Goal: Transaction & Acquisition: Subscribe to service/newsletter

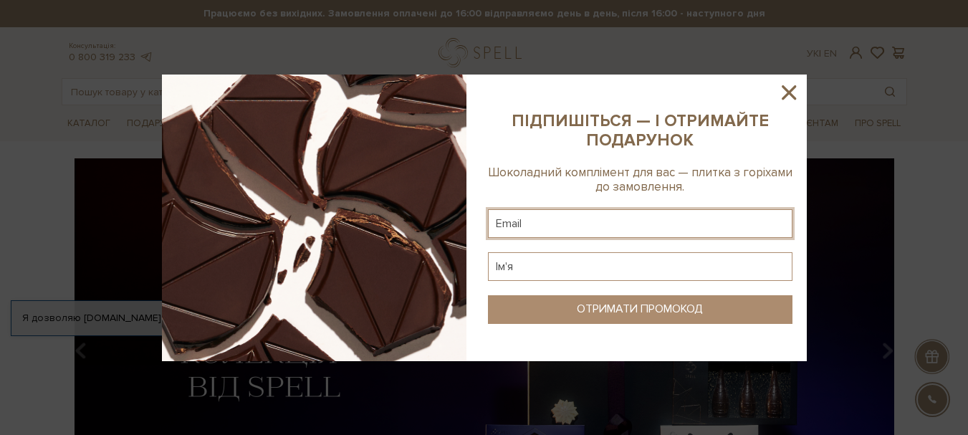
click at [557, 234] on input "text" at bounding box center [640, 223] width 304 height 29
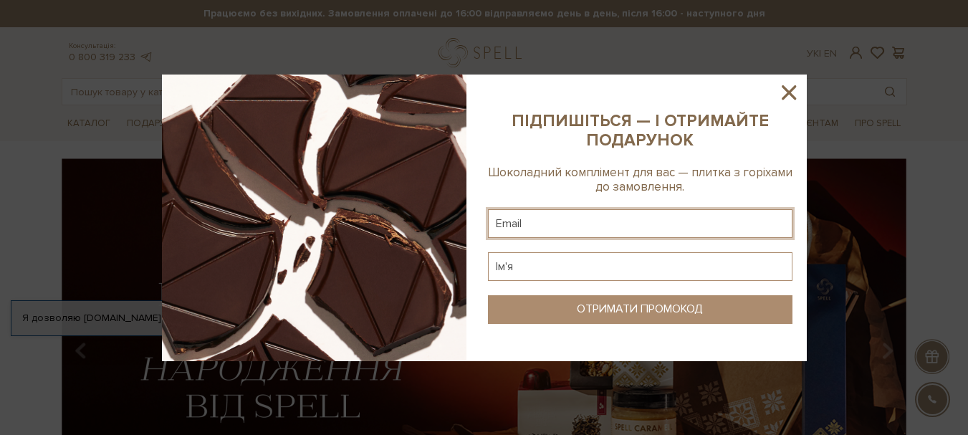
type input "lera19-96@ukr.net"
click at [556, 266] on input "text" at bounding box center [640, 266] width 304 height 29
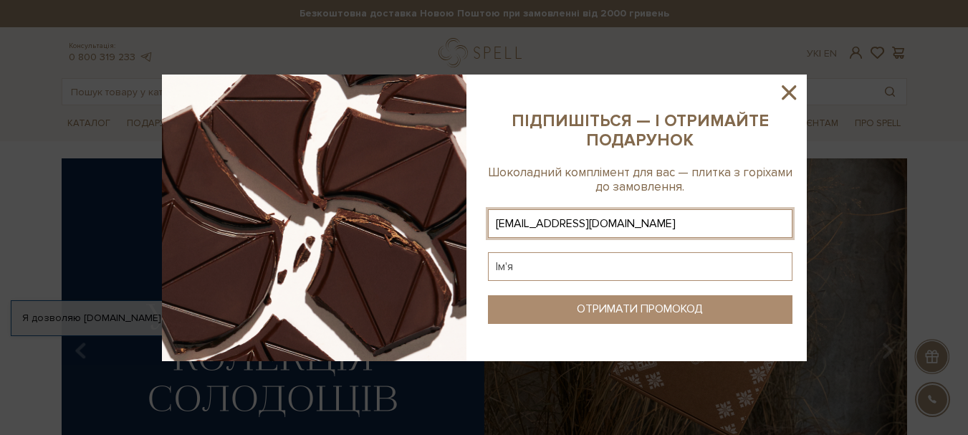
drag, startPoint x: 530, startPoint y: 266, endPoint x: 472, endPoint y: 266, distance: 58.0
click at [472, 266] on div at bounding box center [484, 218] width 645 height 287
type input "D"
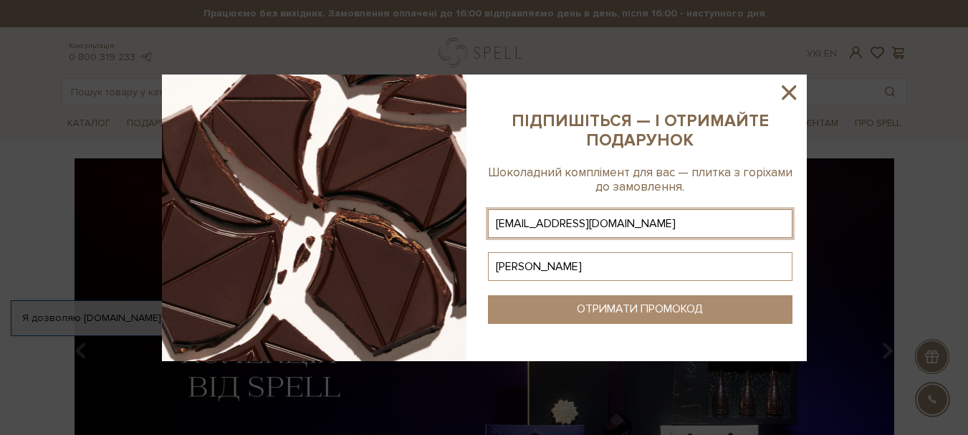
type input "Валерія"
click at [650, 305] on div "ОТРИМАТИ ПРОМОКОД" at bounding box center [640, 309] width 126 height 14
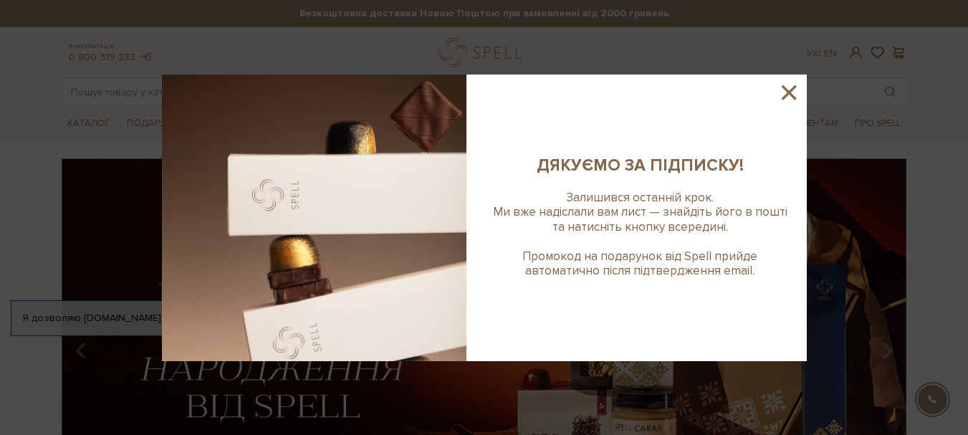
click at [795, 92] on icon at bounding box center [789, 92] width 24 height 24
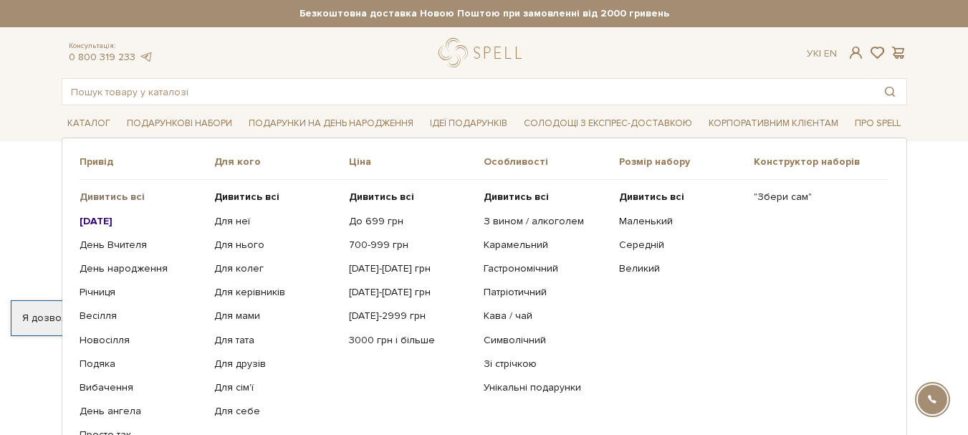
click at [128, 193] on b "Дивитись всі" at bounding box center [112, 197] width 65 height 12
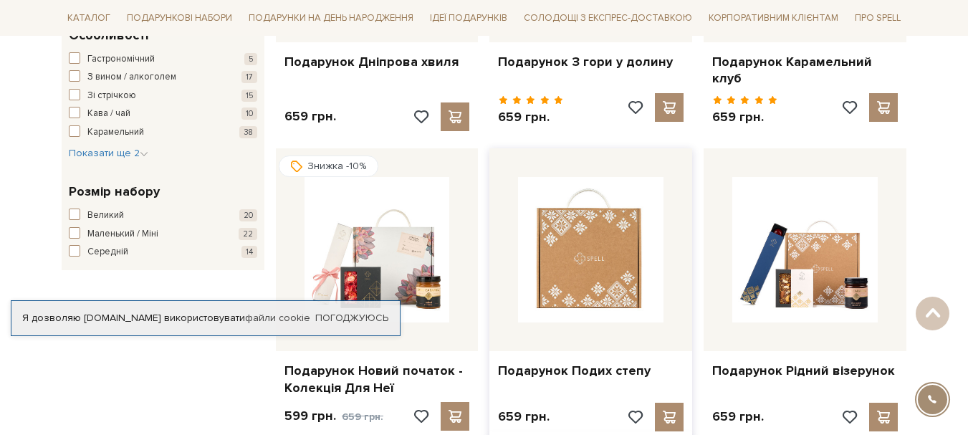
scroll to position [860, 0]
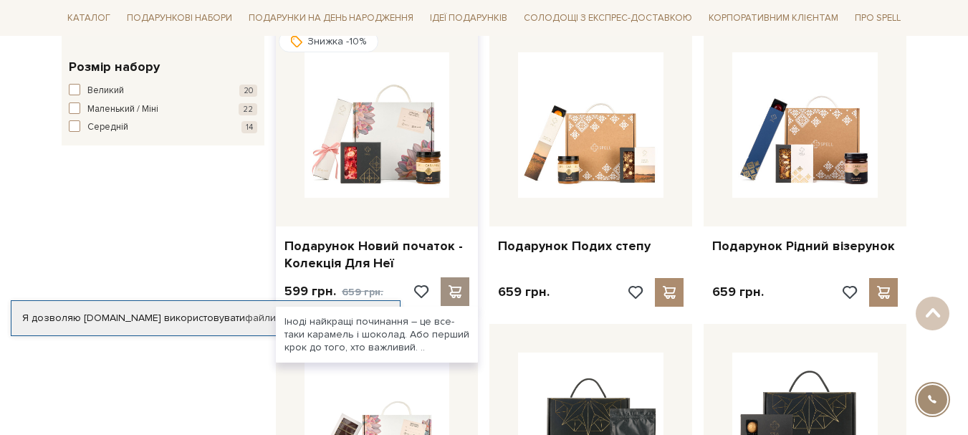
click at [451, 285] on span at bounding box center [455, 291] width 18 height 13
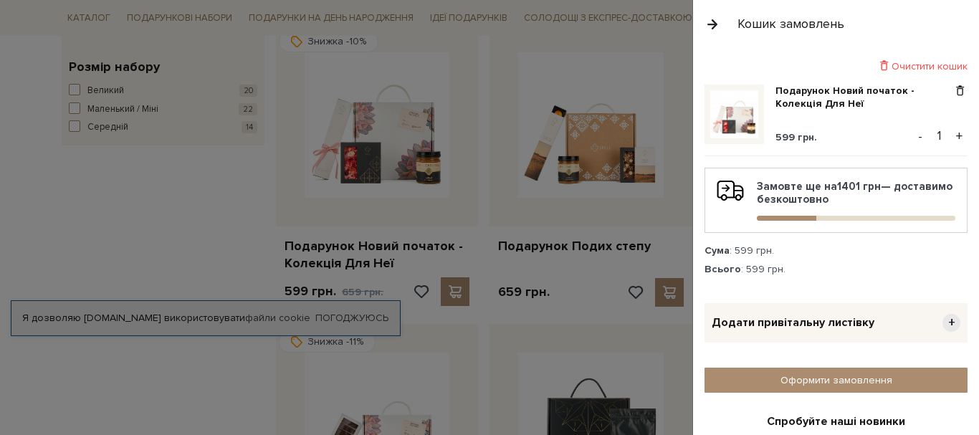
click at [716, 13] on button "button" at bounding box center [712, 23] width 16 height 25
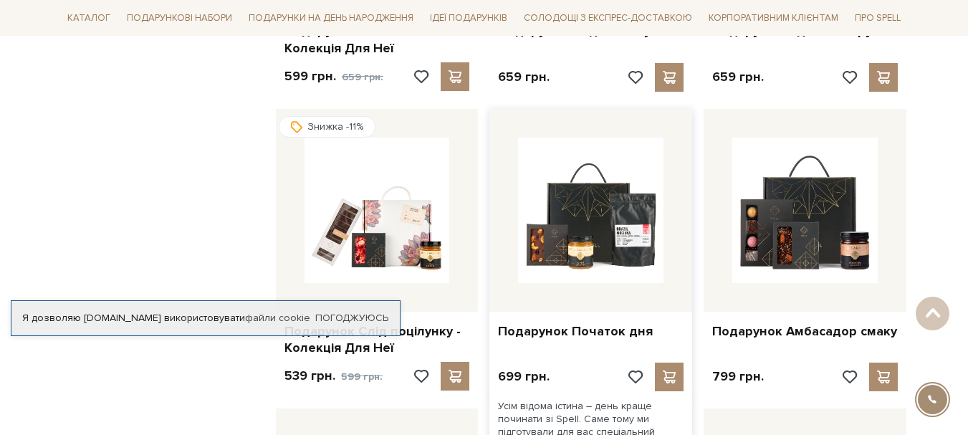
scroll to position [1146, 0]
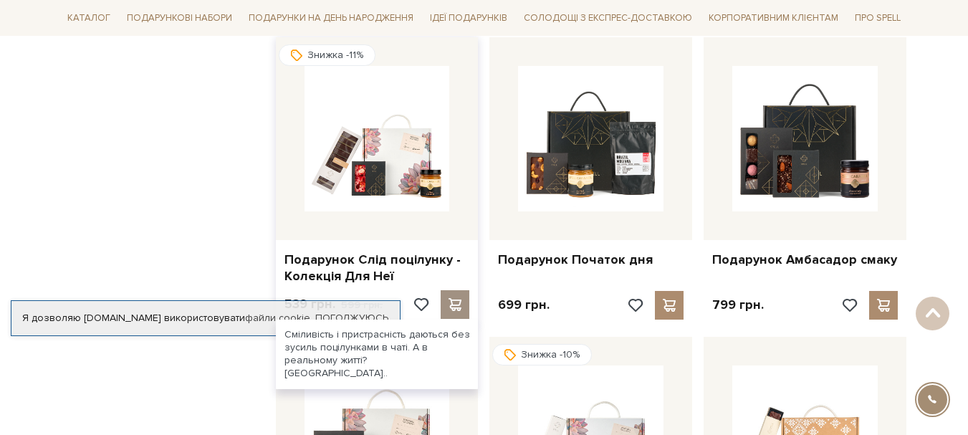
click at [454, 298] on span at bounding box center [455, 304] width 18 height 13
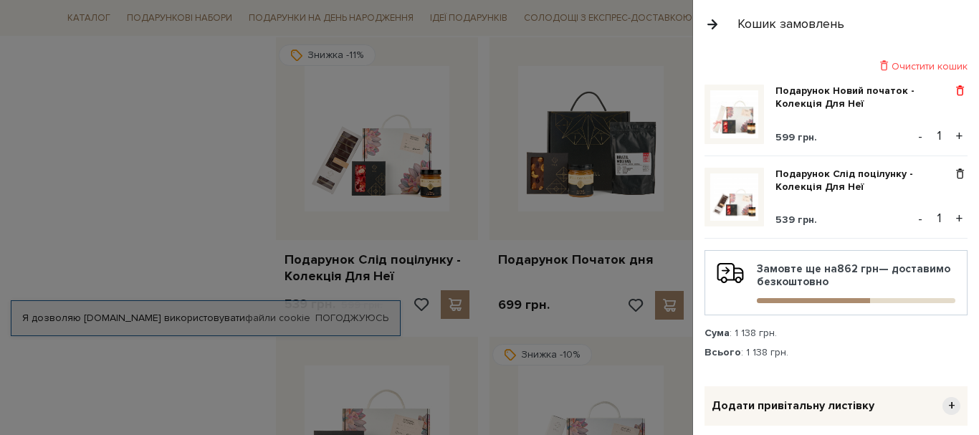
click at [954, 91] on span at bounding box center [959, 91] width 15 height 13
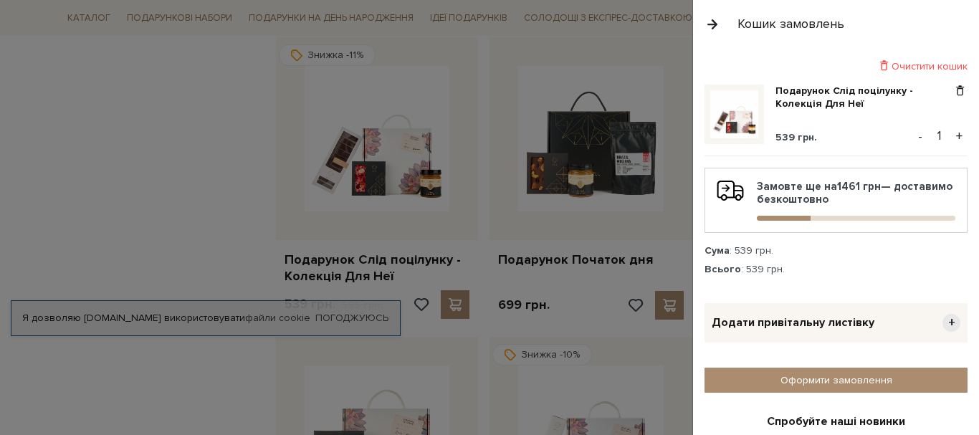
click at [231, 112] on div at bounding box center [489, 217] width 979 height 435
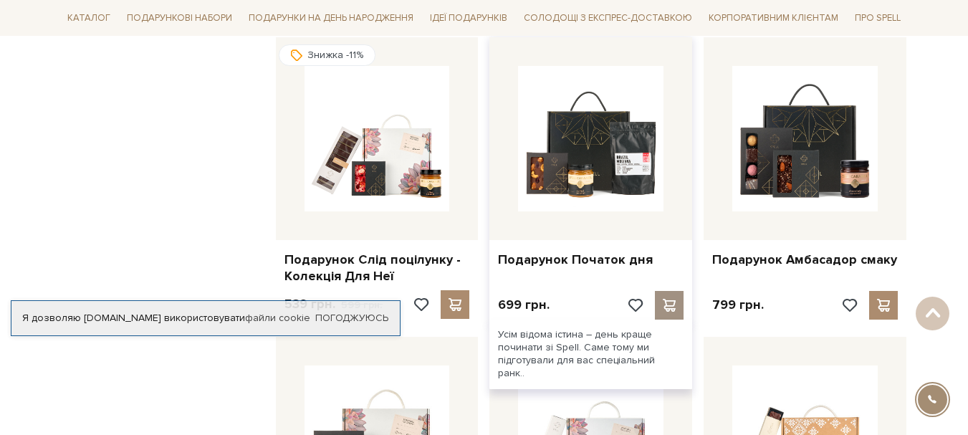
click at [673, 299] on span at bounding box center [670, 305] width 18 height 13
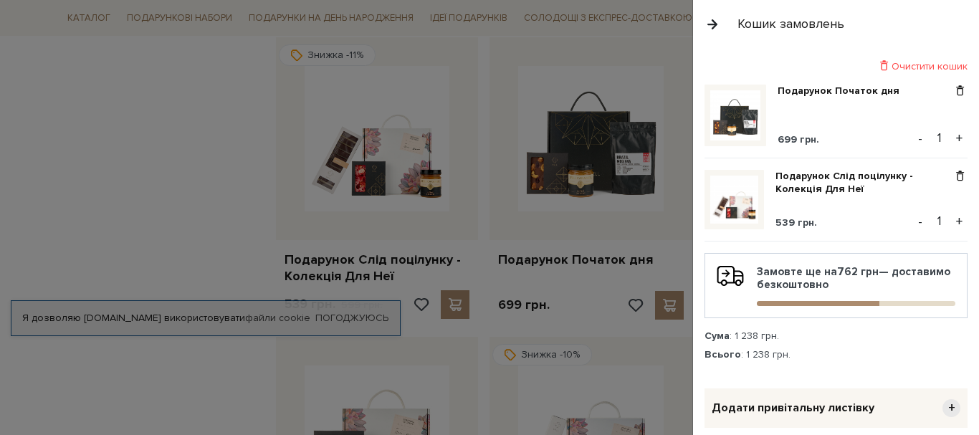
drag, startPoint x: 640, startPoint y: 57, endPoint x: 647, endPoint y: 44, distance: 14.4
click at [640, 57] on div at bounding box center [489, 217] width 979 height 435
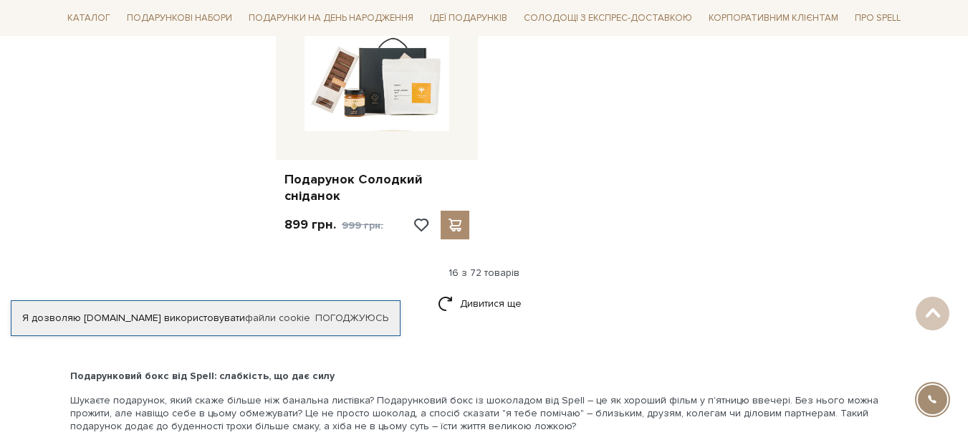
scroll to position [1863, 0]
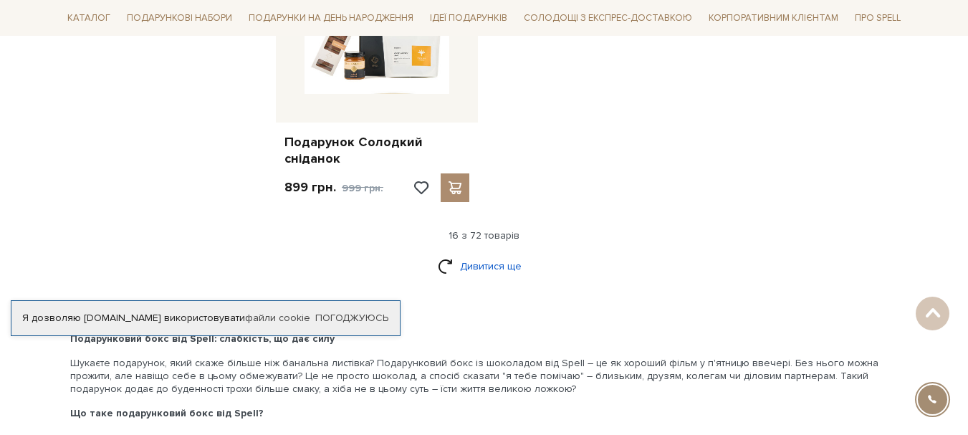
click at [512, 254] on link "Дивитися ще" at bounding box center [484, 266] width 93 height 25
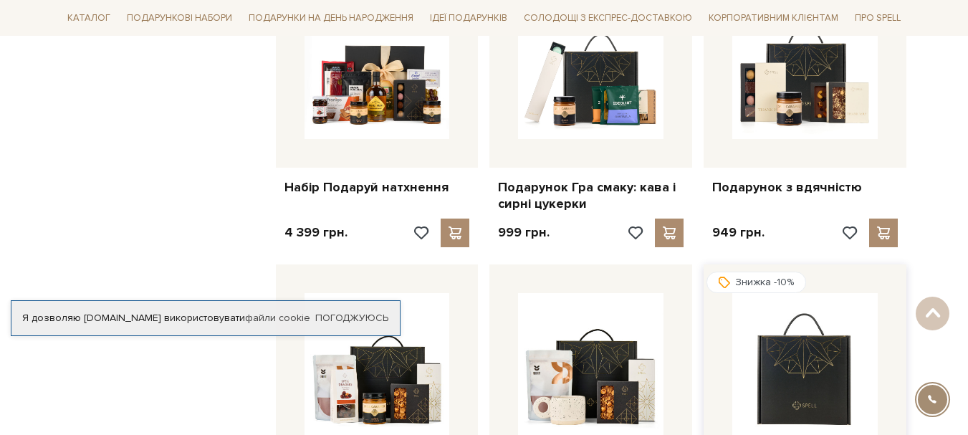
scroll to position [2651, 0]
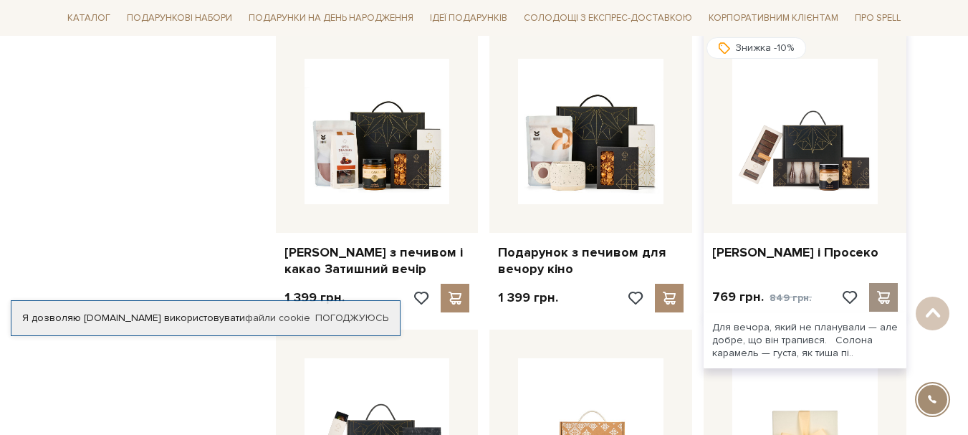
click at [873, 284] on div at bounding box center [883, 297] width 29 height 29
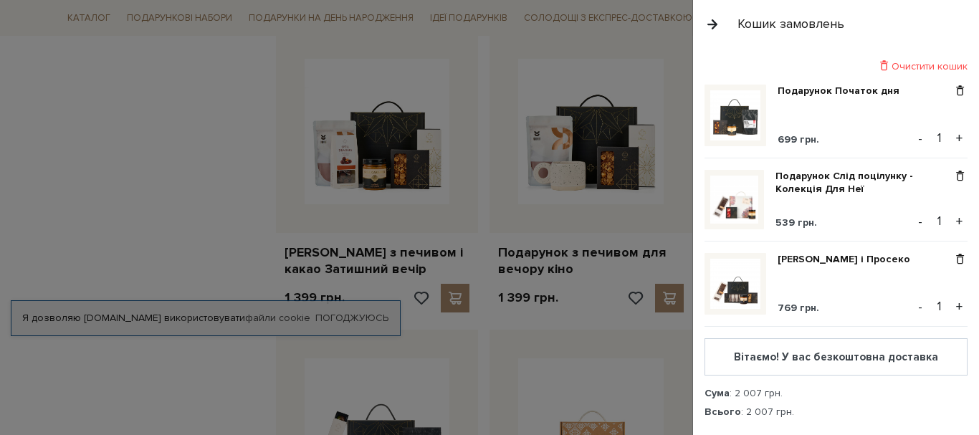
click at [714, 24] on button "button" at bounding box center [712, 23] width 16 height 25
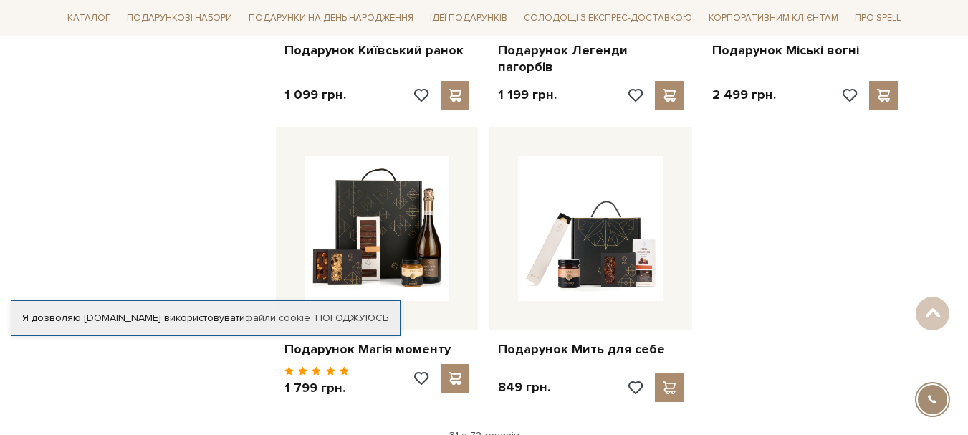
scroll to position [3224, 0]
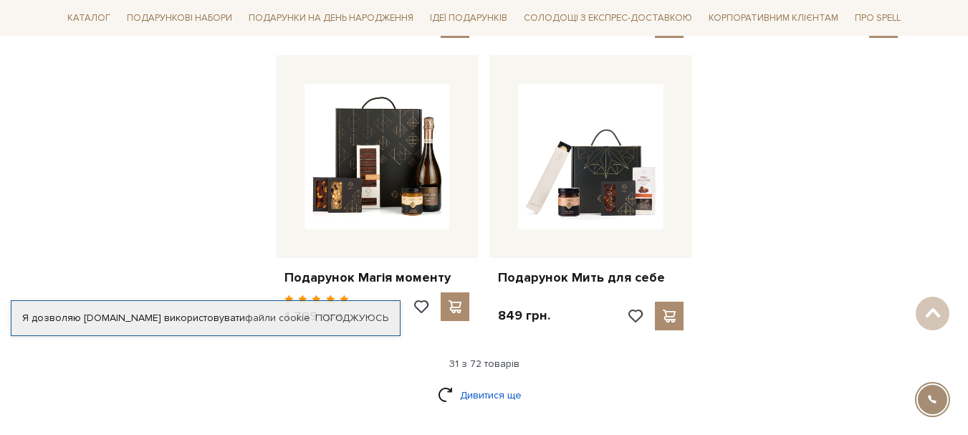
click at [494, 383] on link "Дивитися ще" at bounding box center [484, 395] width 93 height 25
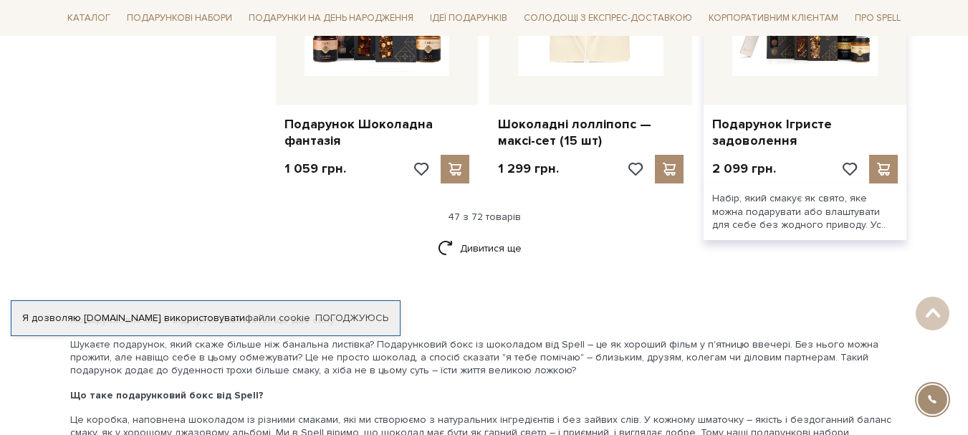
scroll to position [4943, 0]
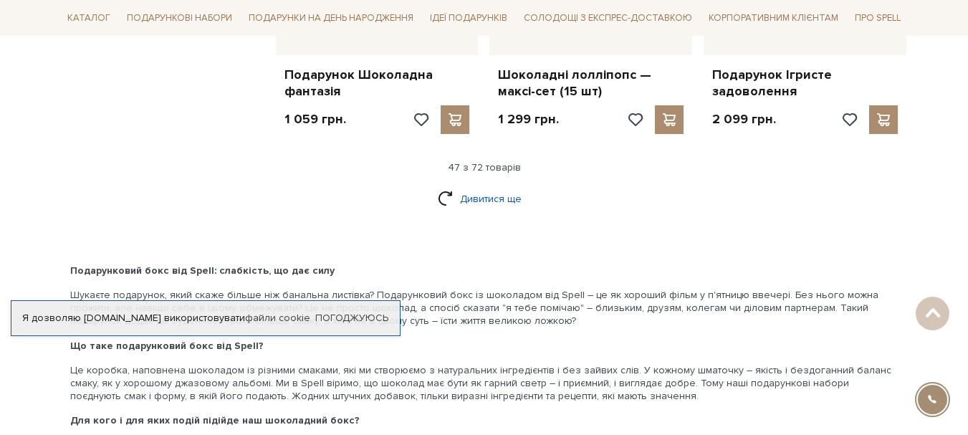
click at [512, 186] on link "Дивитися ще" at bounding box center [484, 198] width 93 height 25
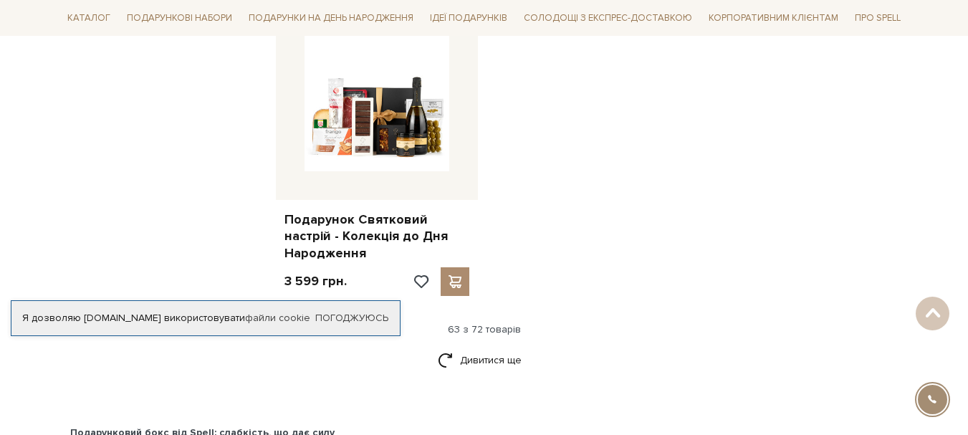
scroll to position [6591, 0]
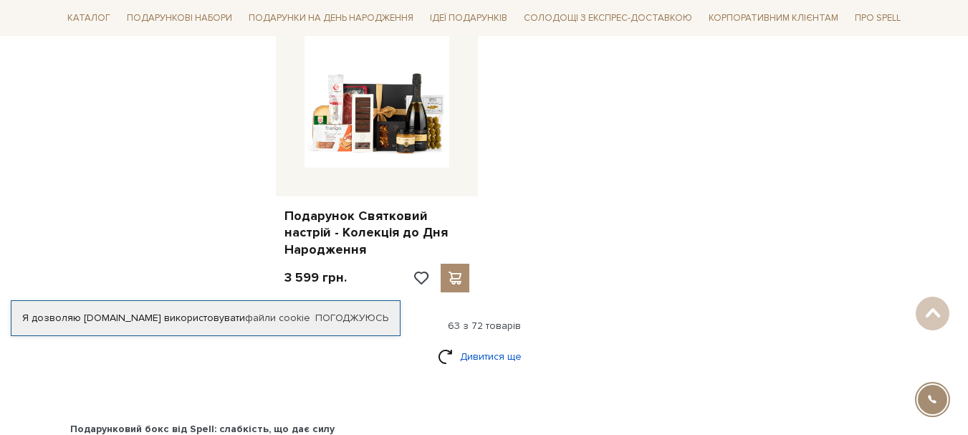
click at [486, 344] on link "Дивитися ще" at bounding box center [484, 356] width 93 height 25
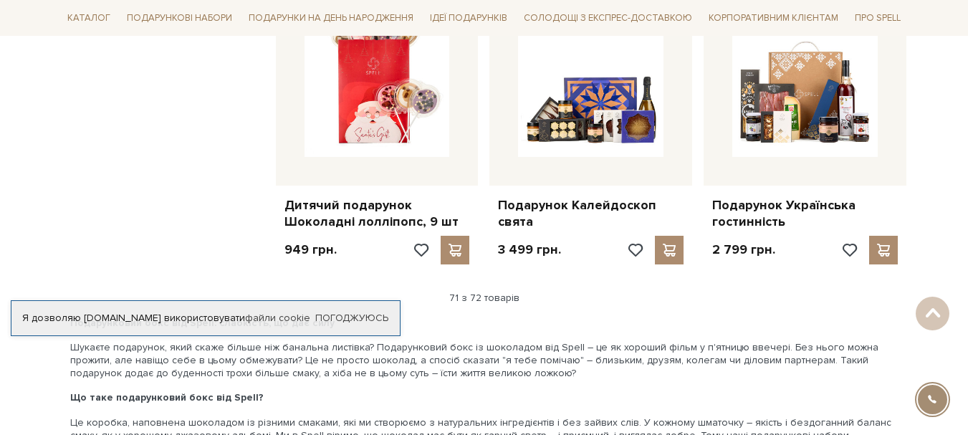
scroll to position [7236, 0]
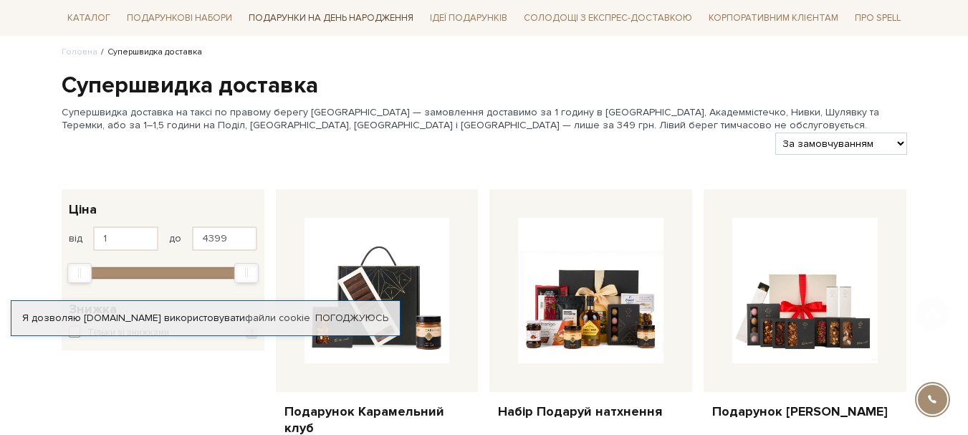
scroll to position [287, 0]
